Goal: Information Seeking & Learning: Learn about a topic

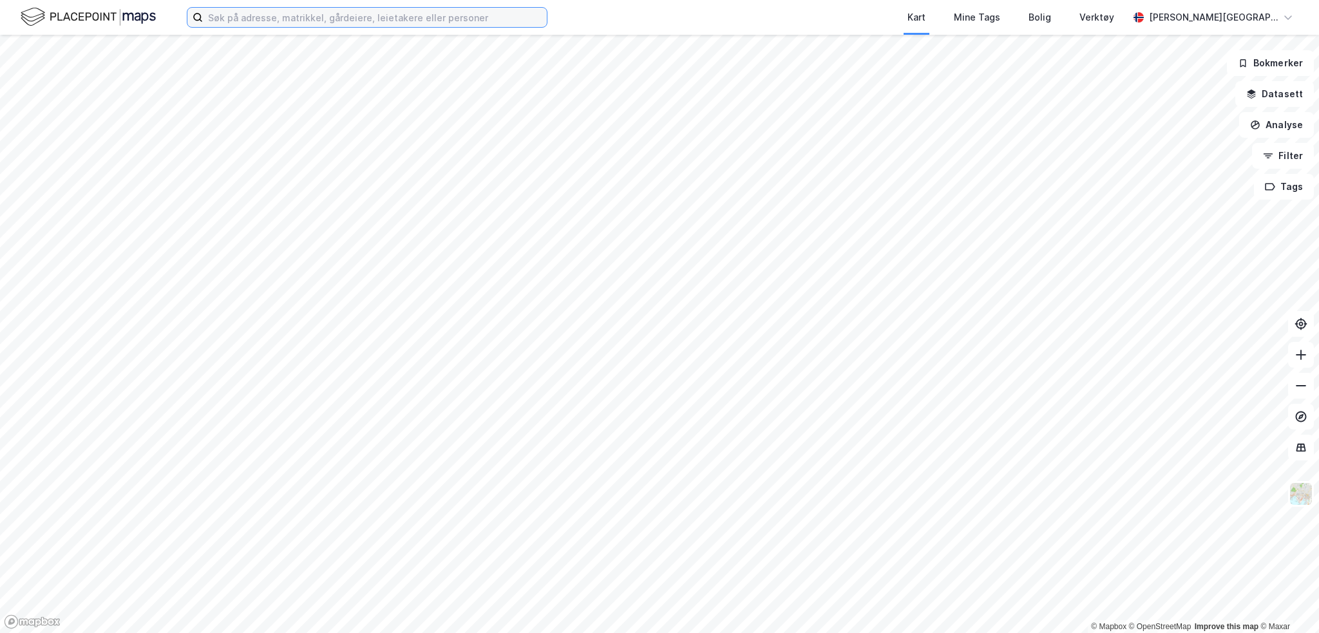
click at [378, 12] on input at bounding box center [375, 17] width 344 height 19
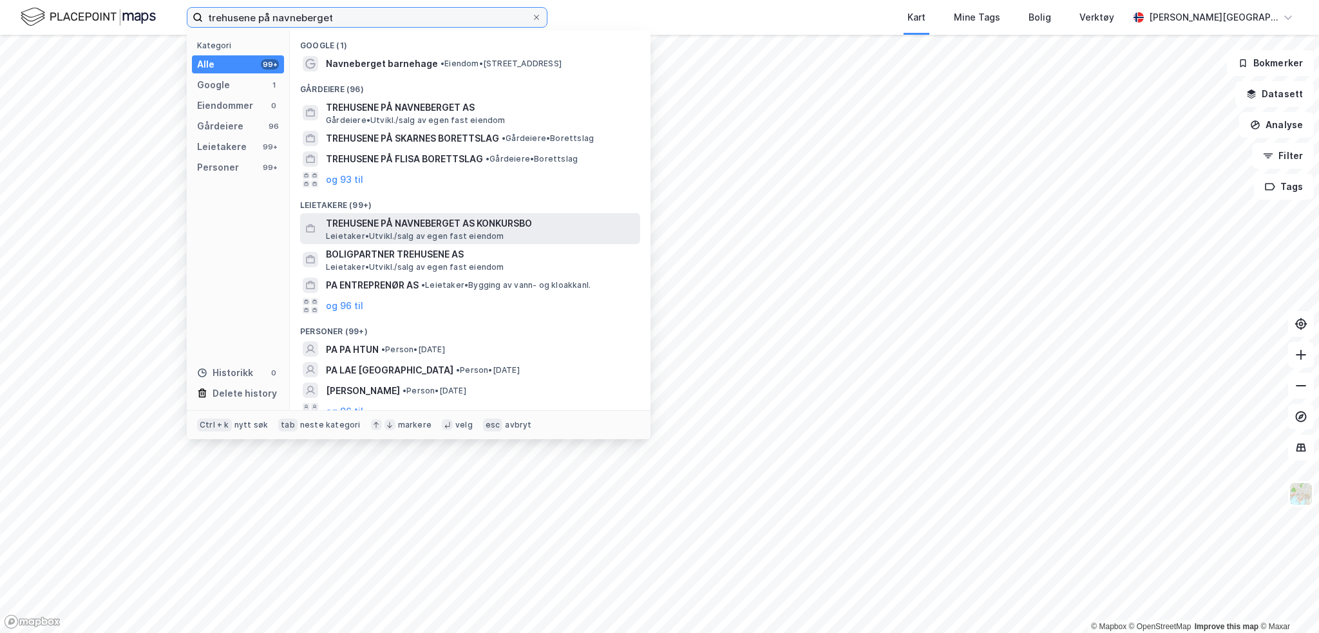
type input "trehusene på navneberget"
click at [511, 222] on span "TREHUSENE PÅ NAVNEBERGET AS KONKURSBO" at bounding box center [480, 223] width 309 height 15
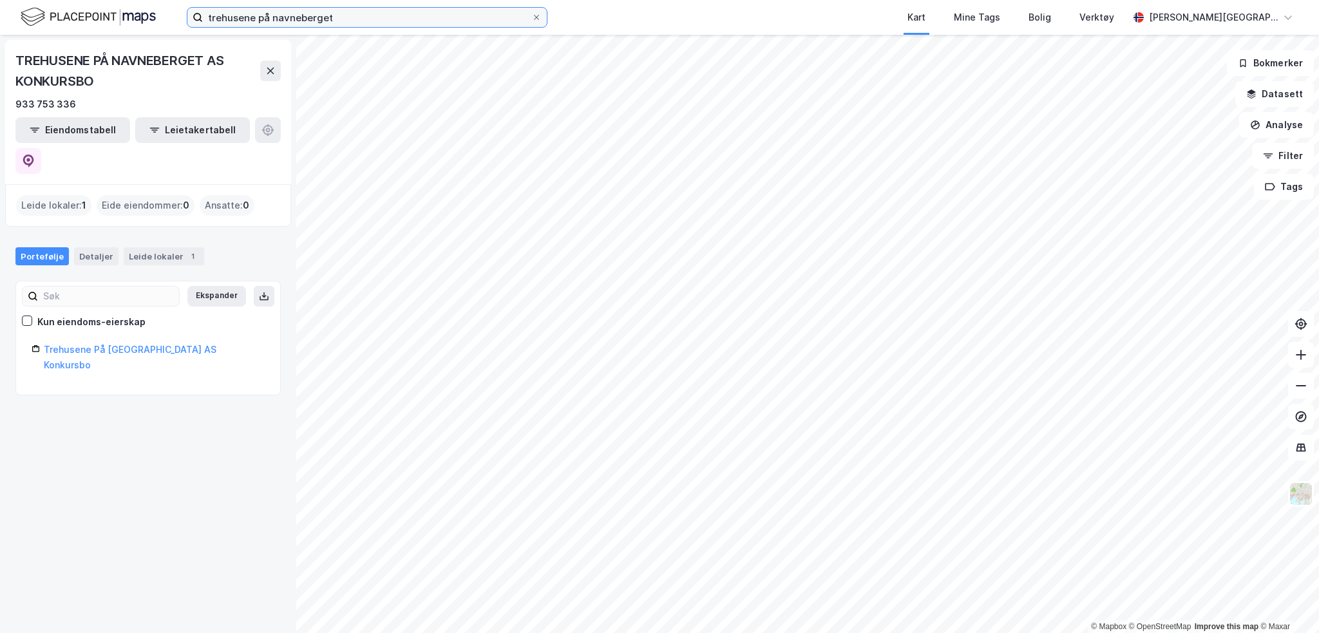
click at [290, 20] on input "trehusene på navneberget" at bounding box center [367, 17] width 329 height 19
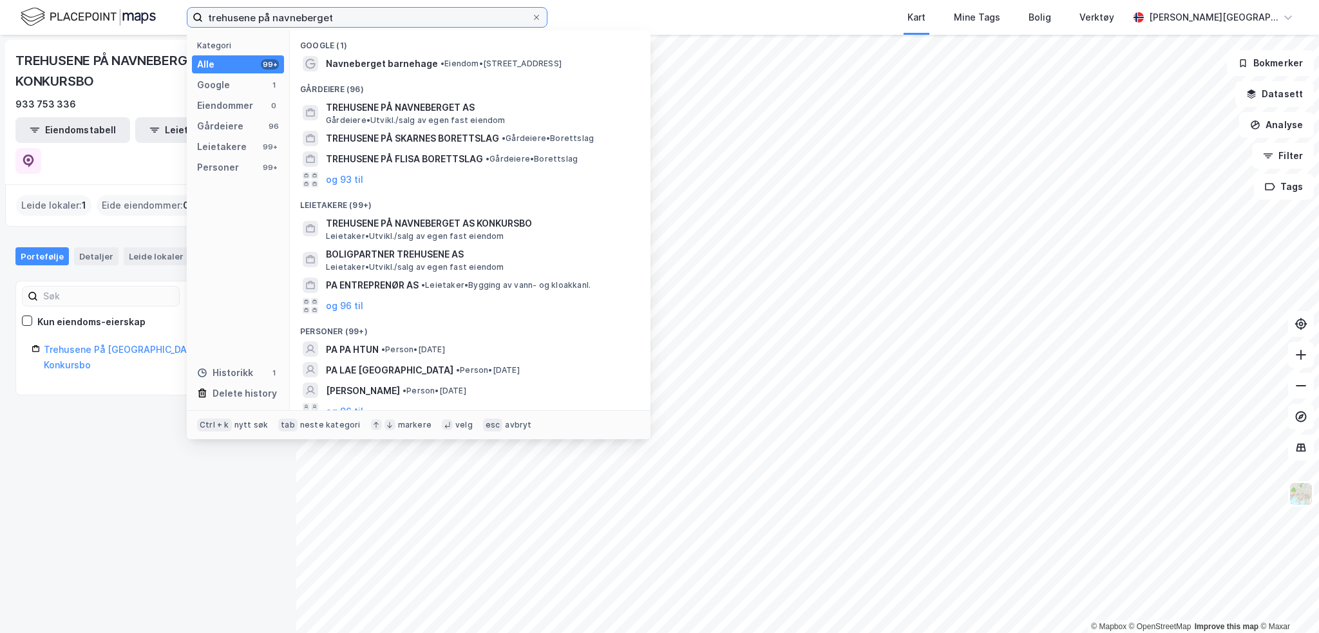
click at [360, 14] on input "trehusene på navneberget" at bounding box center [367, 17] width 329 height 19
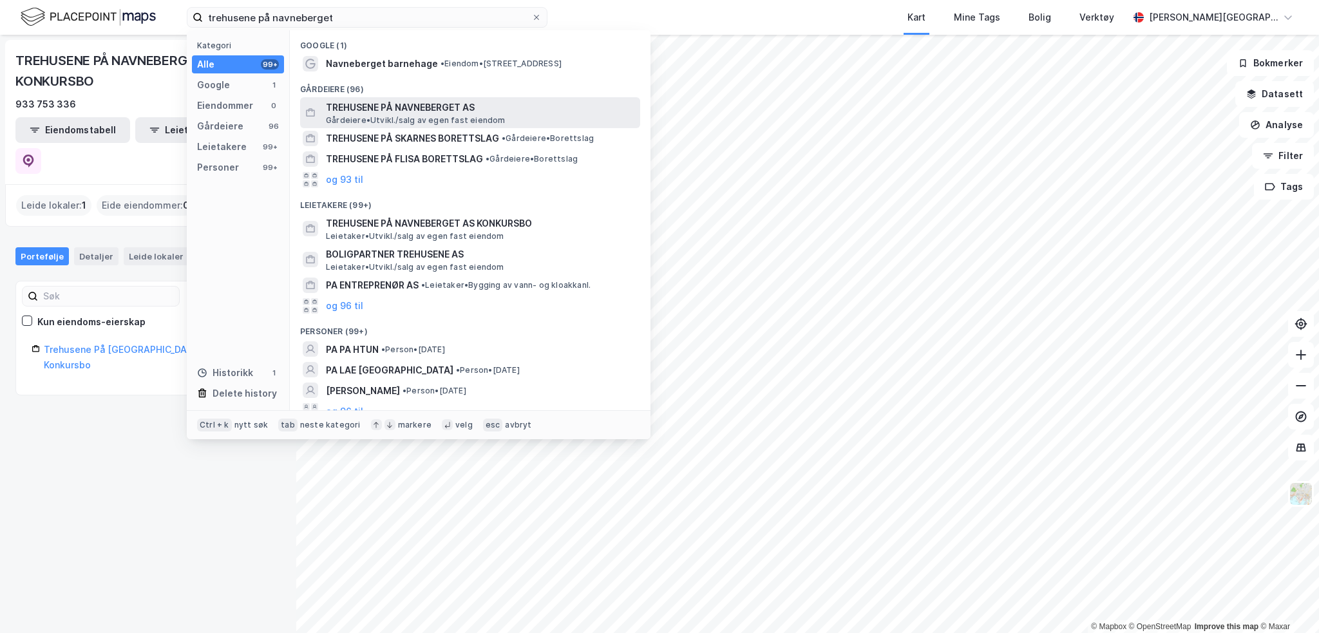
click at [431, 105] on span "TREHUSENE PÅ NAVNEBERGET AS" at bounding box center [480, 107] width 309 height 15
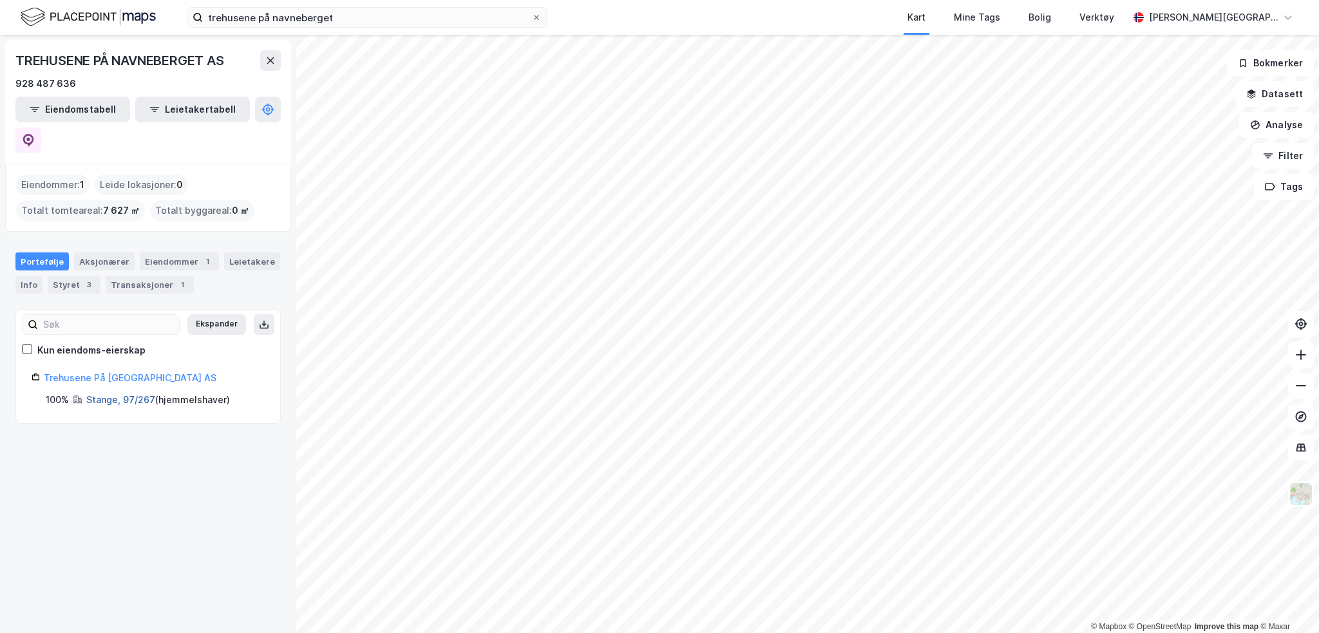
click at [144, 394] on link "Stange, 97/267" at bounding box center [120, 399] width 69 height 11
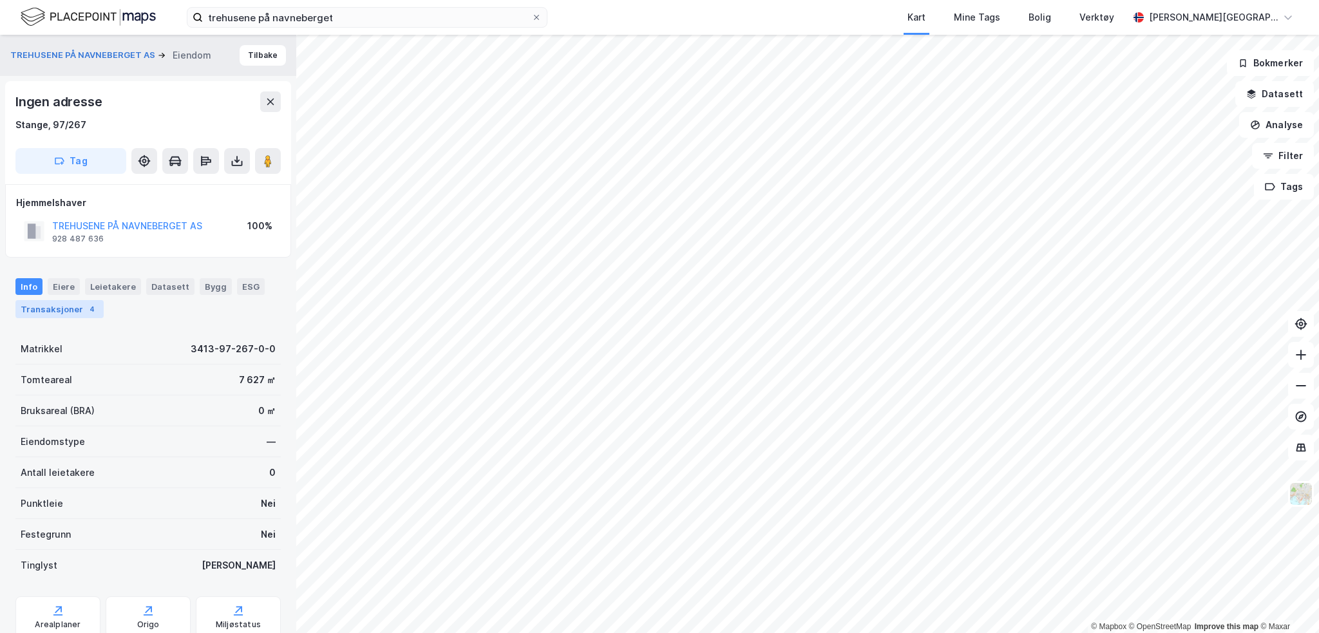
click at [52, 314] on div "Transaksjoner 4" at bounding box center [59, 309] width 88 height 18
